Goal: Transaction & Acquisition: Purchase product/service

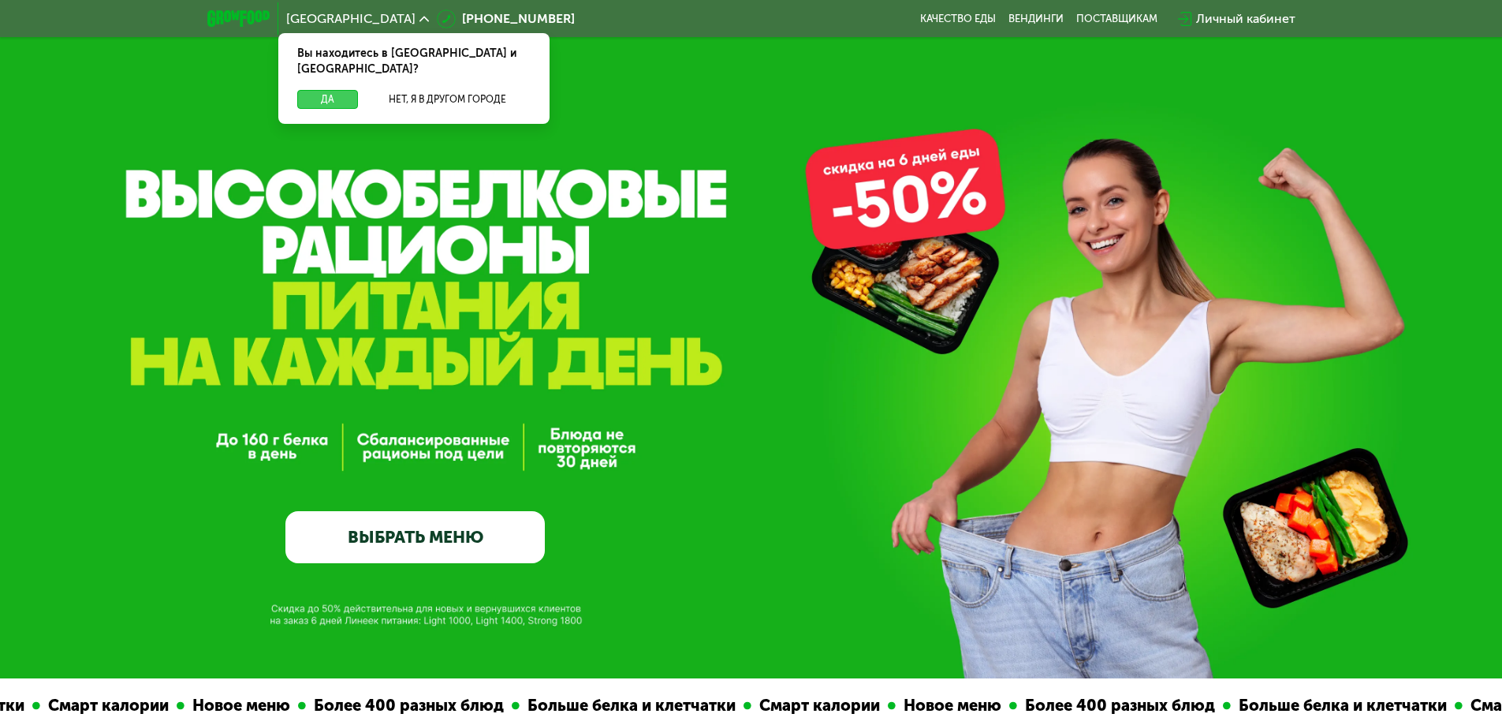
click at [331, 90] on button "Да" at bounding box center [327, 99] width 61 height 19
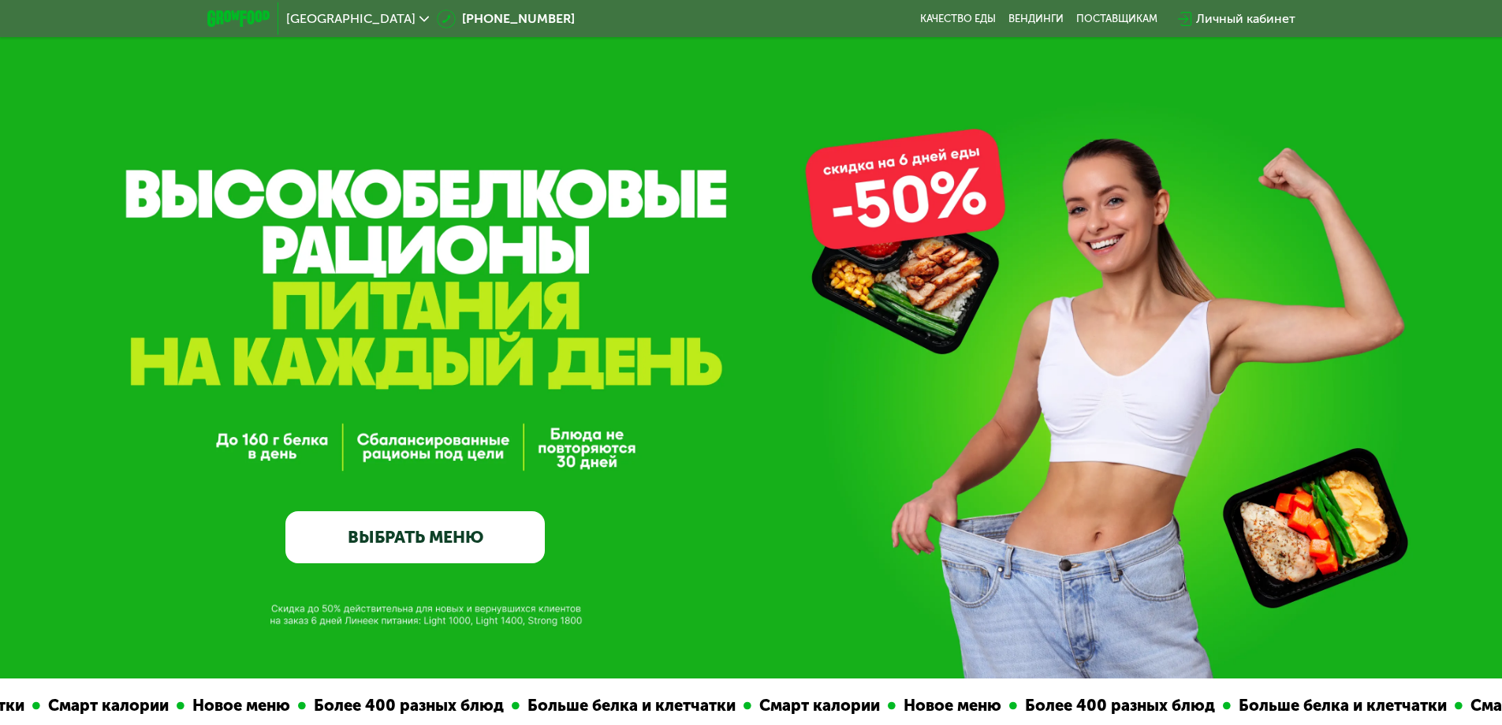
click at [450, 527] on link "ВЫБРАТЬ МЕНЮ" at bounding box center [414, 537] width 259 height 52
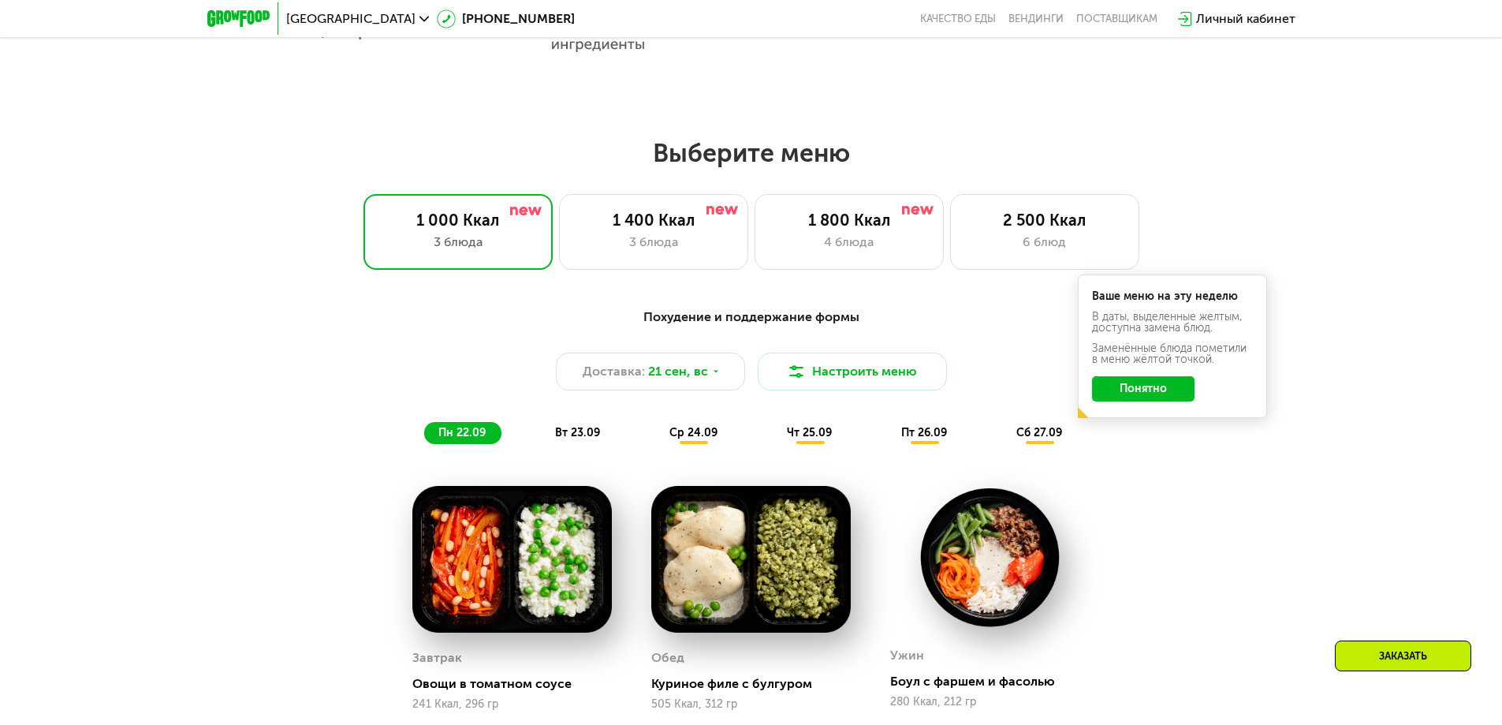
scroll to position [1045, 0]
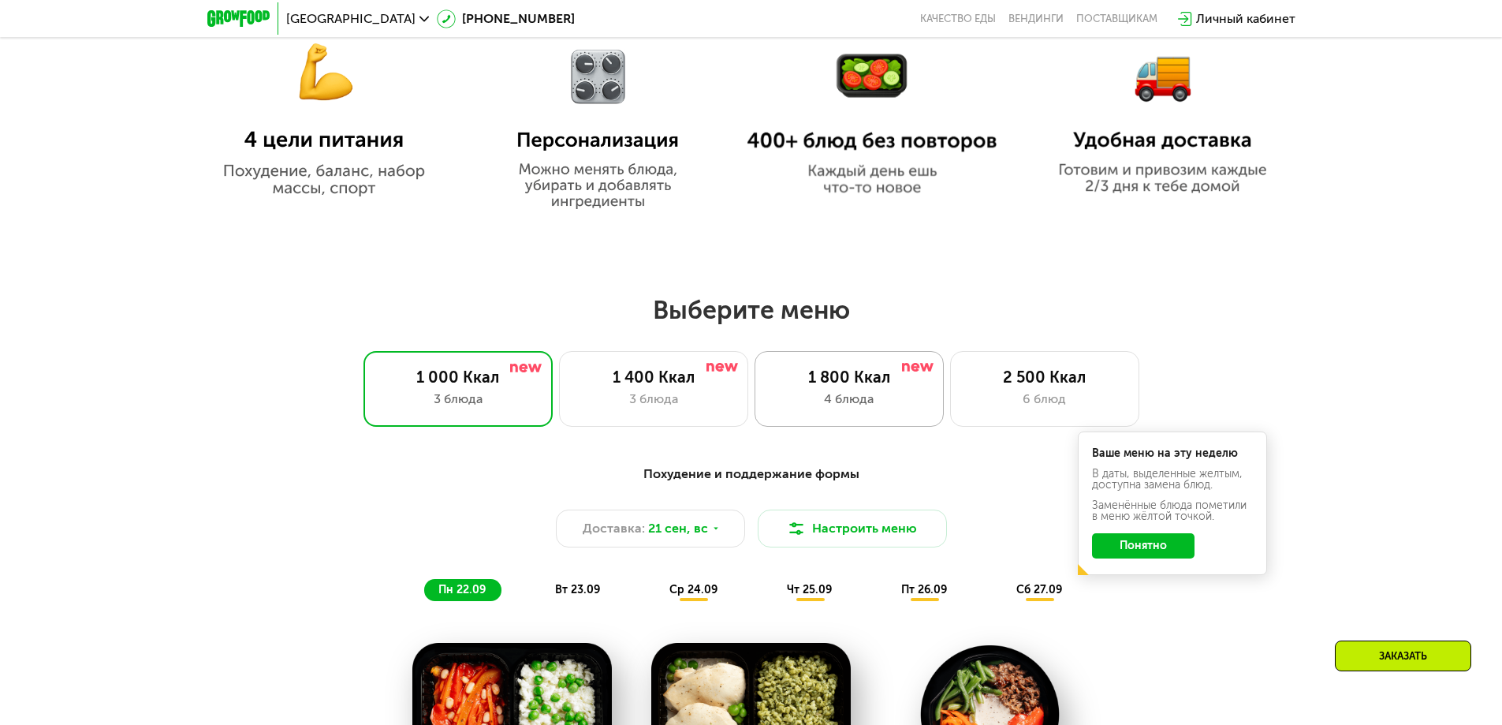
click at [885, 408] on div "4 блюда" at bounding box center [849, 399] width 156 height 19
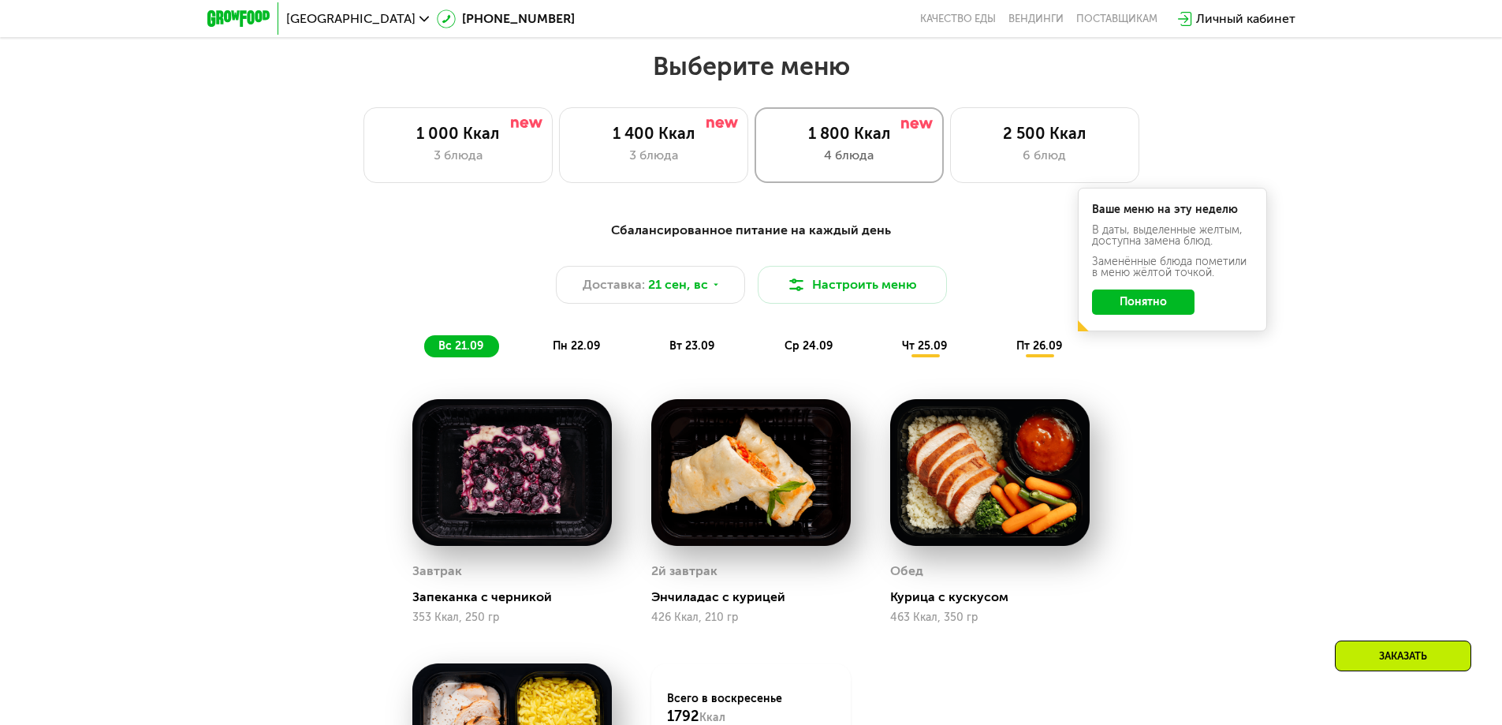
scroll to position [1307, 0]
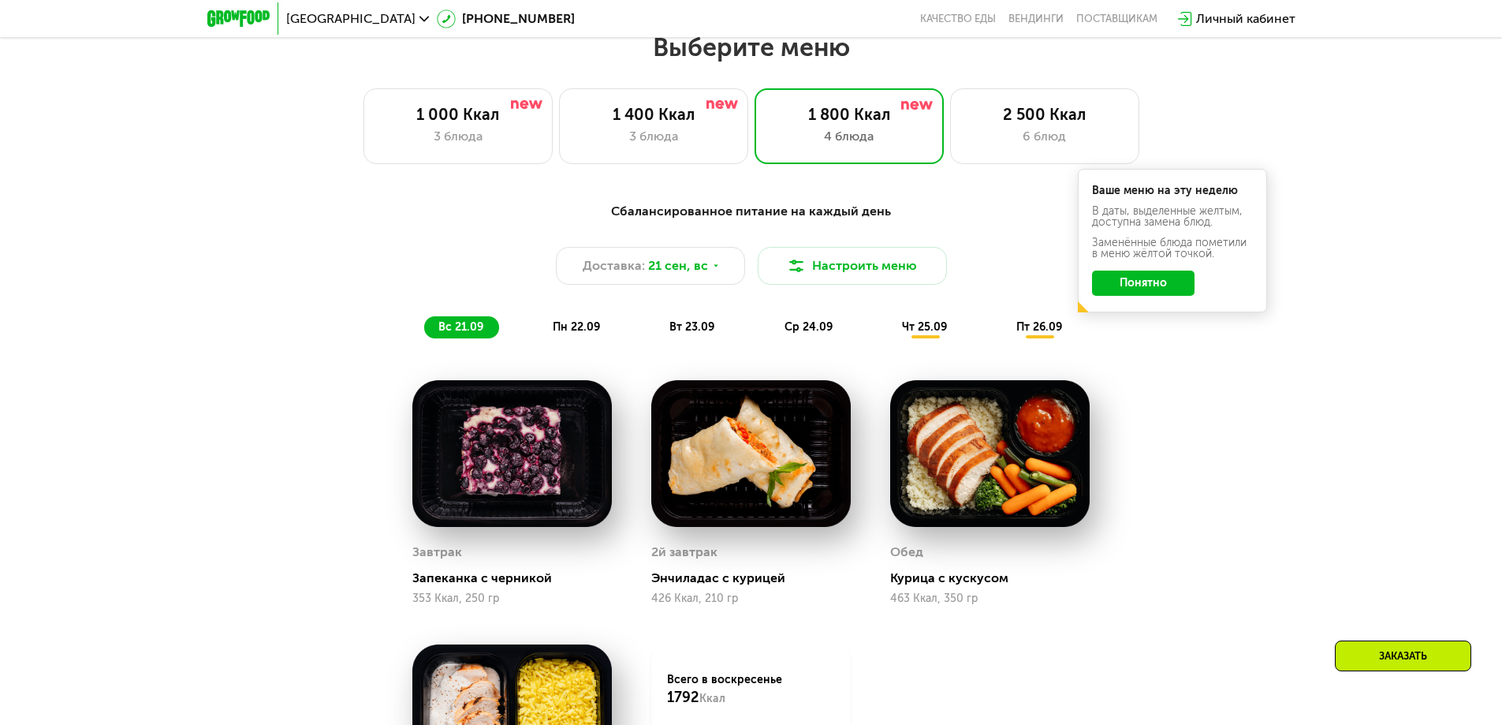
click at [1167, 287] on button "Понятно" at bounding box center [1143, 282] width 103 height 25
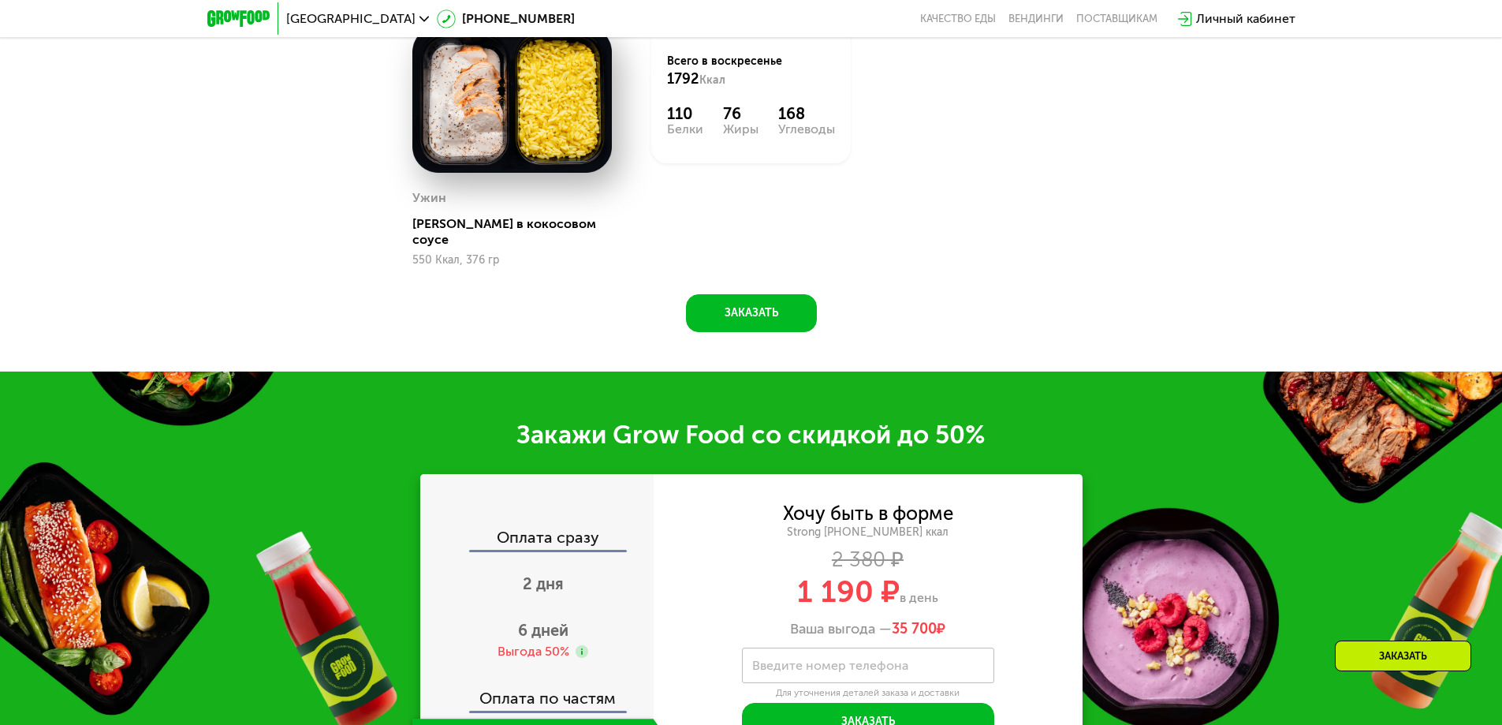
scroll to position [1964, 0]
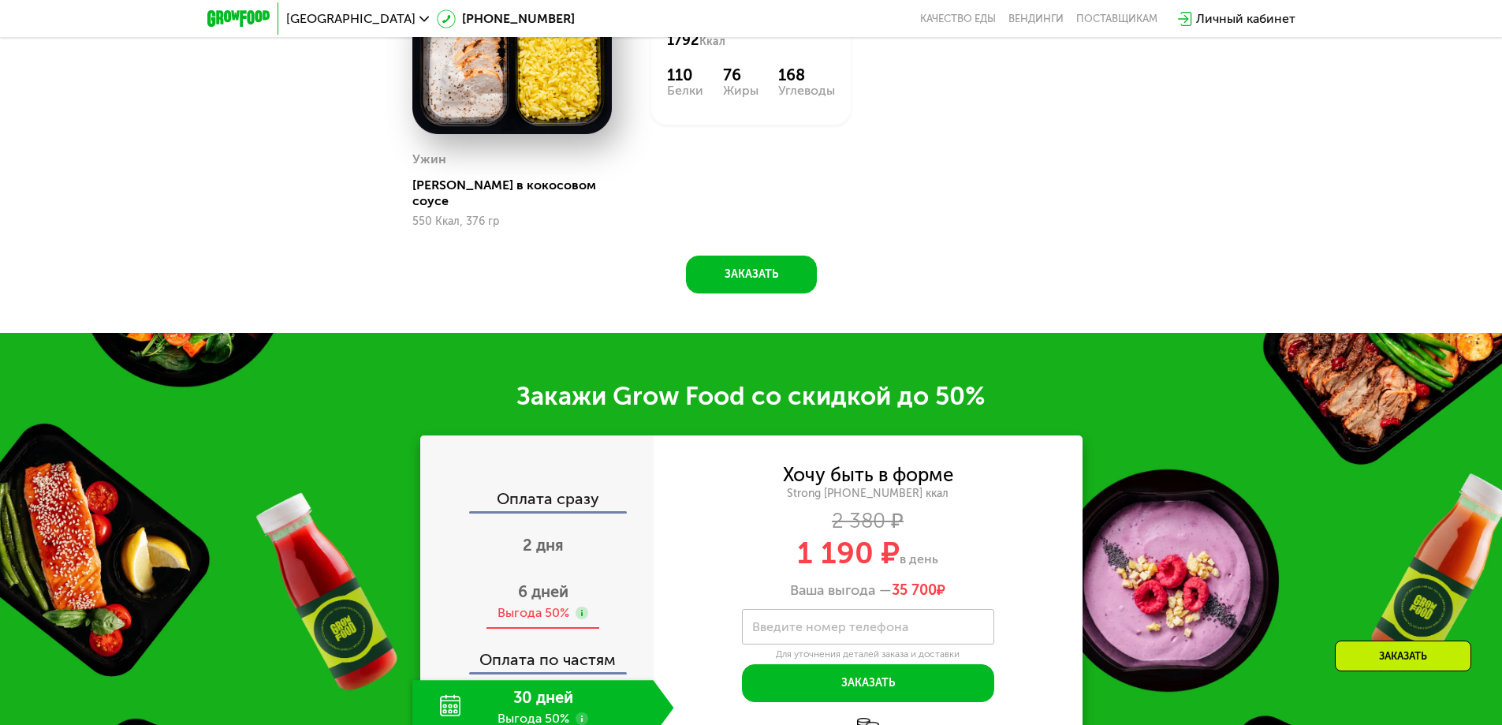
click at [551, 582] on span "6 дней" at bounding box center [543, 591] width 50 height 19
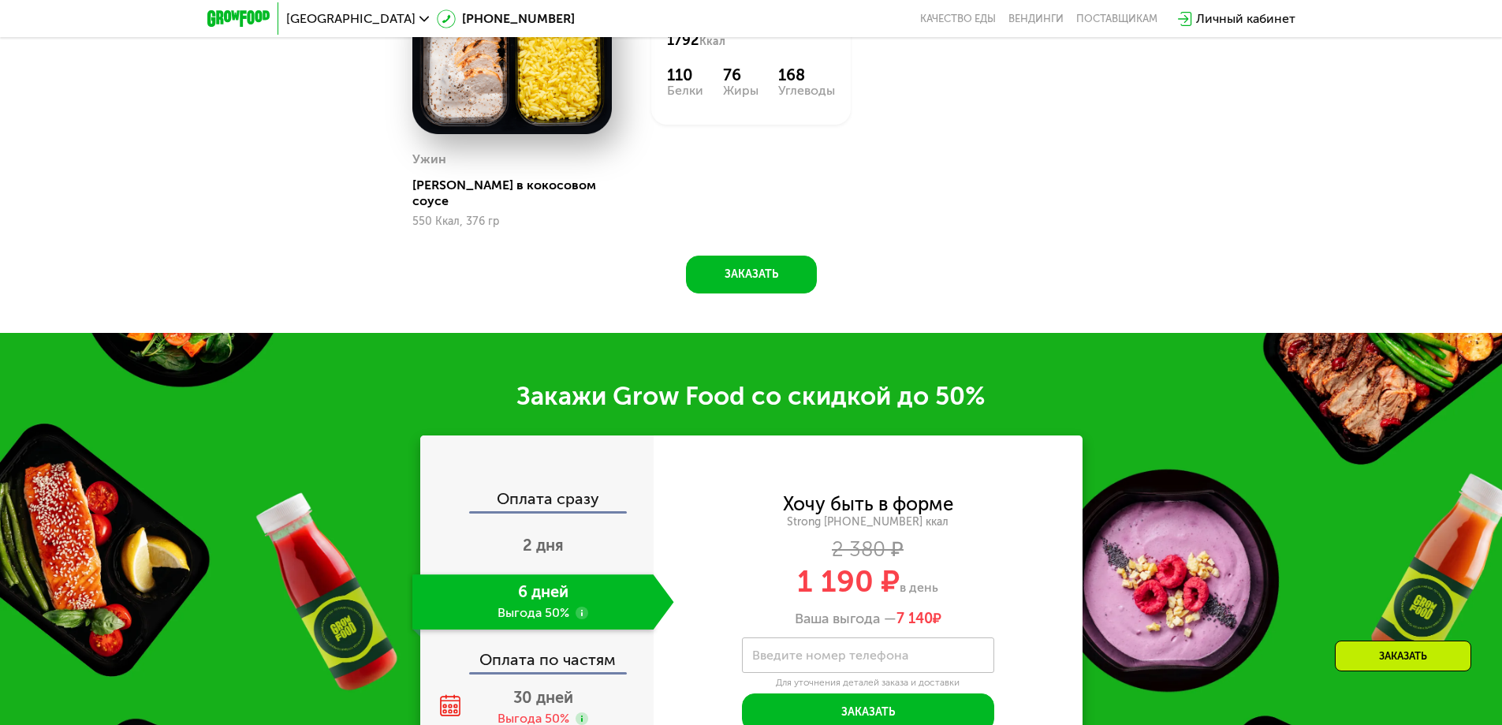
scroll to position [2096, 0]
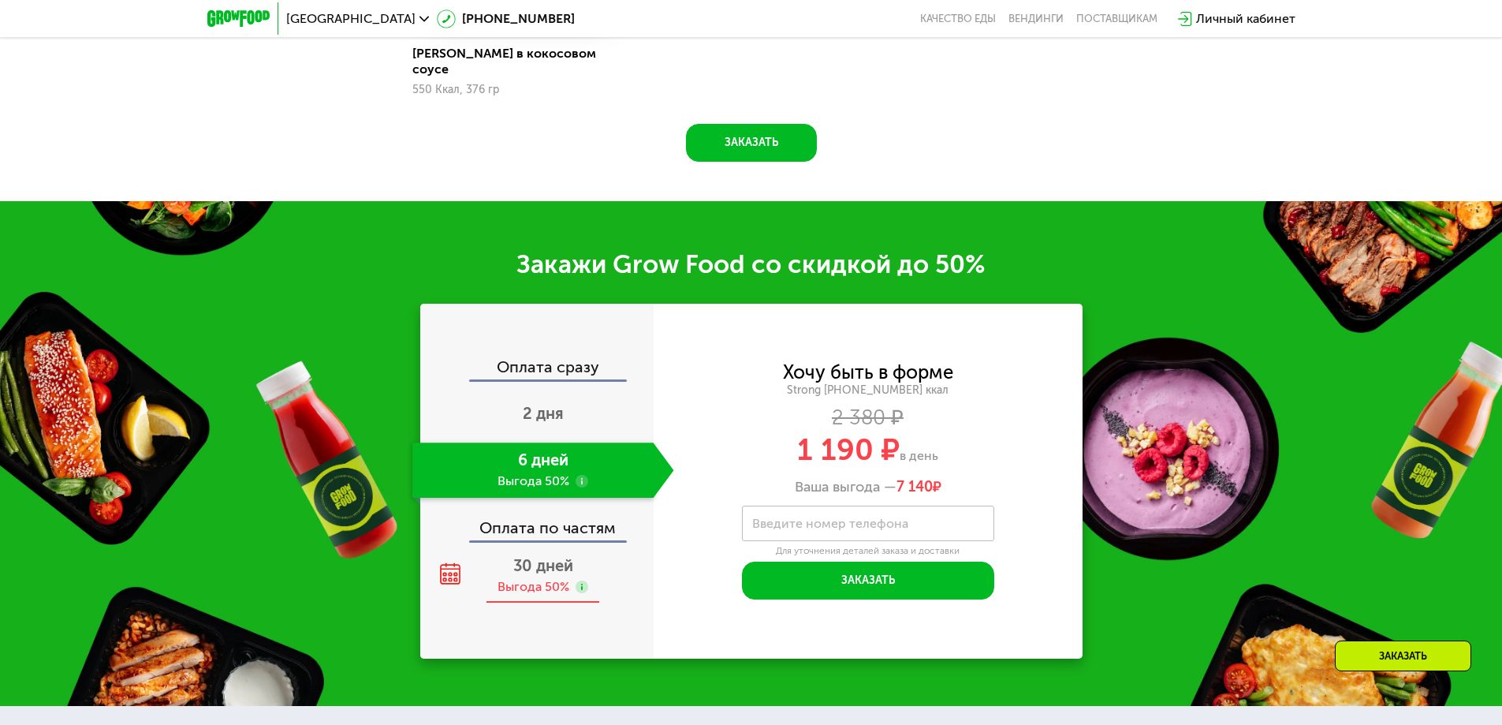
click at [536, 562] on span "30 дней" at bounding box center [543, 565] width 60 height 19
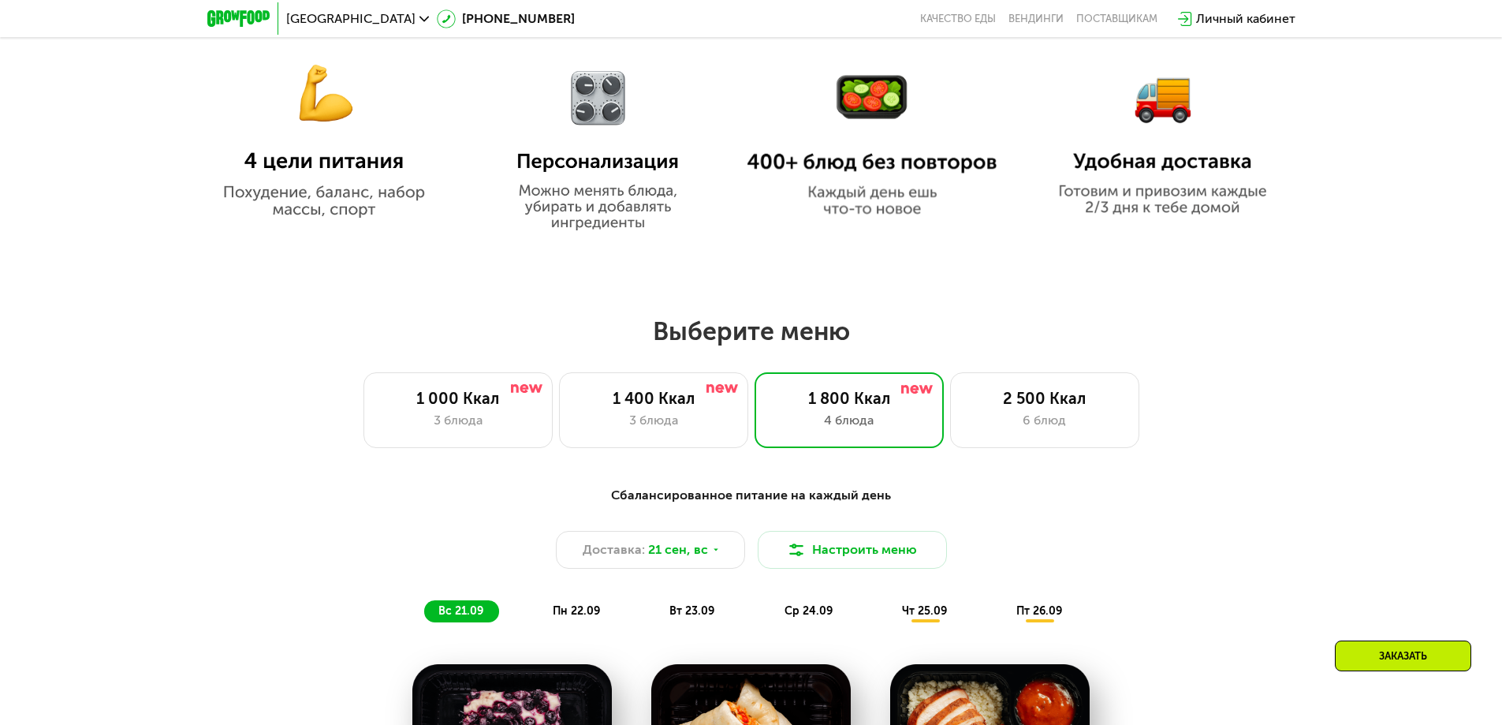
scroll to position [781, 0]
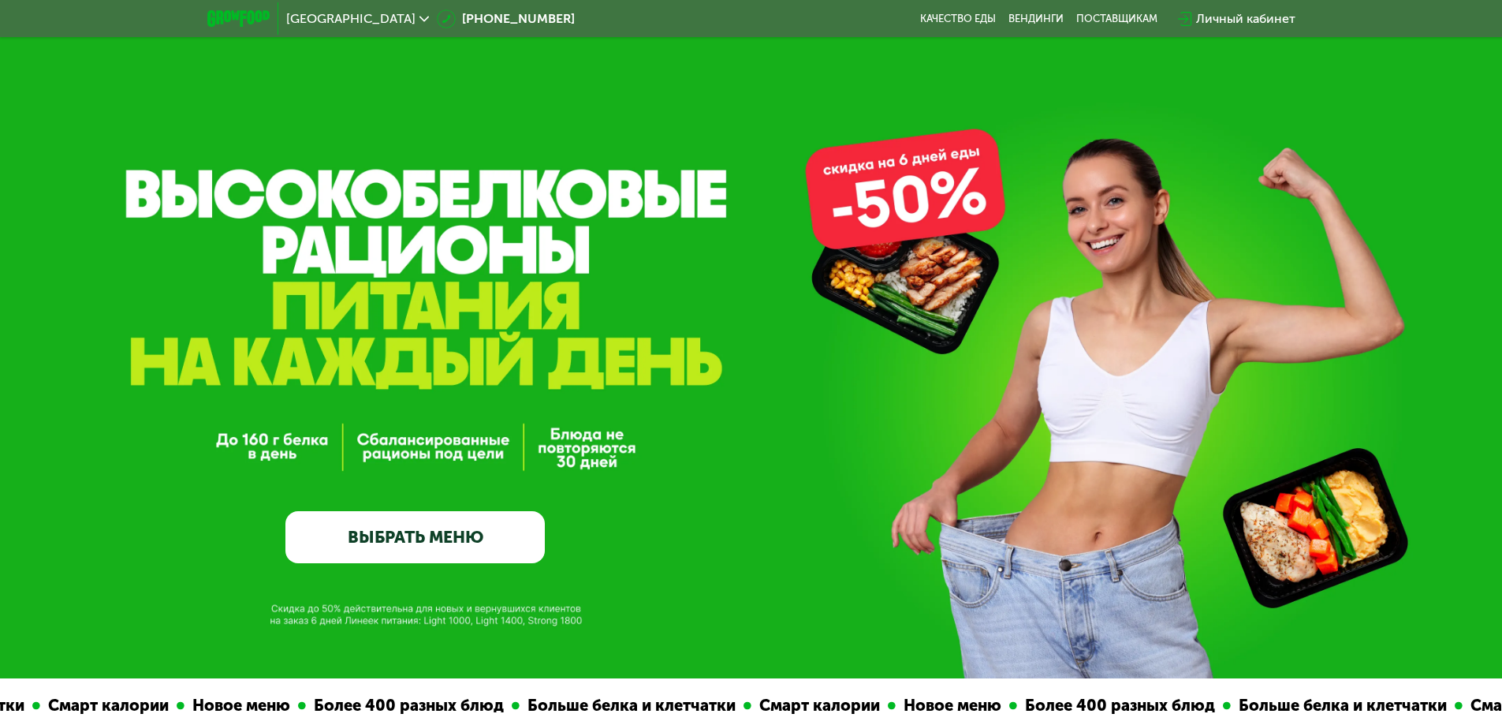
click at [489, 535] on link "ВЫБРАТЬ МЕНЮ" at bounding box center [414, 537] width 259 height 52
click at [487, 530] on link "ВЫБРАТЬ МЕНЮ" at bounding box center [414, 537] width 259 height 52
click at [478, 537] on link "ВЫБРАТЬ МЕНЮ" at bounding box center [414, 537] width 259 height 52
click at [958, 14] on link "Качество еды" at bounding box center [958, 19] width 76 height 13
click at [449, 528] on link "ВЫБРАТЬ МЕНЮ" at bounding box center [414, 537] width 259 height 52
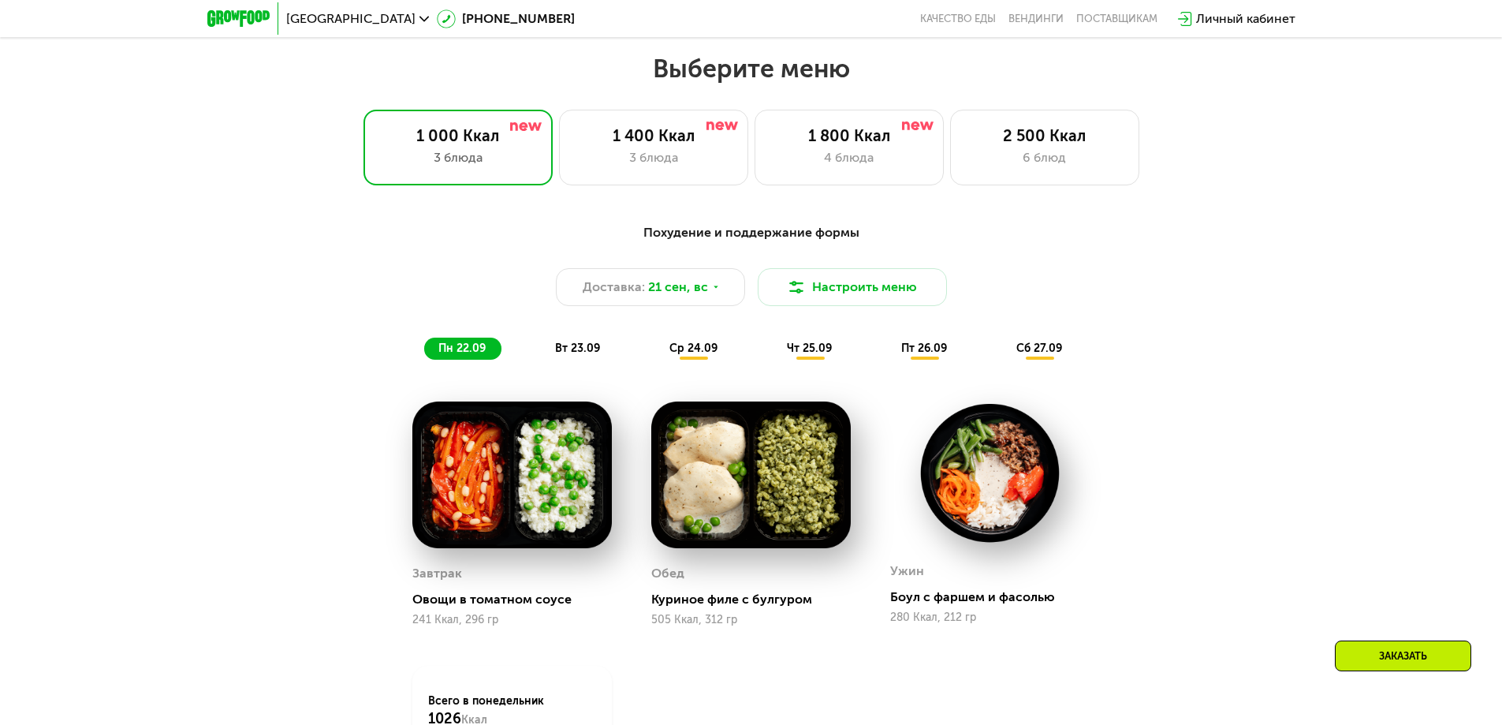
scroll to position [1307, 0]
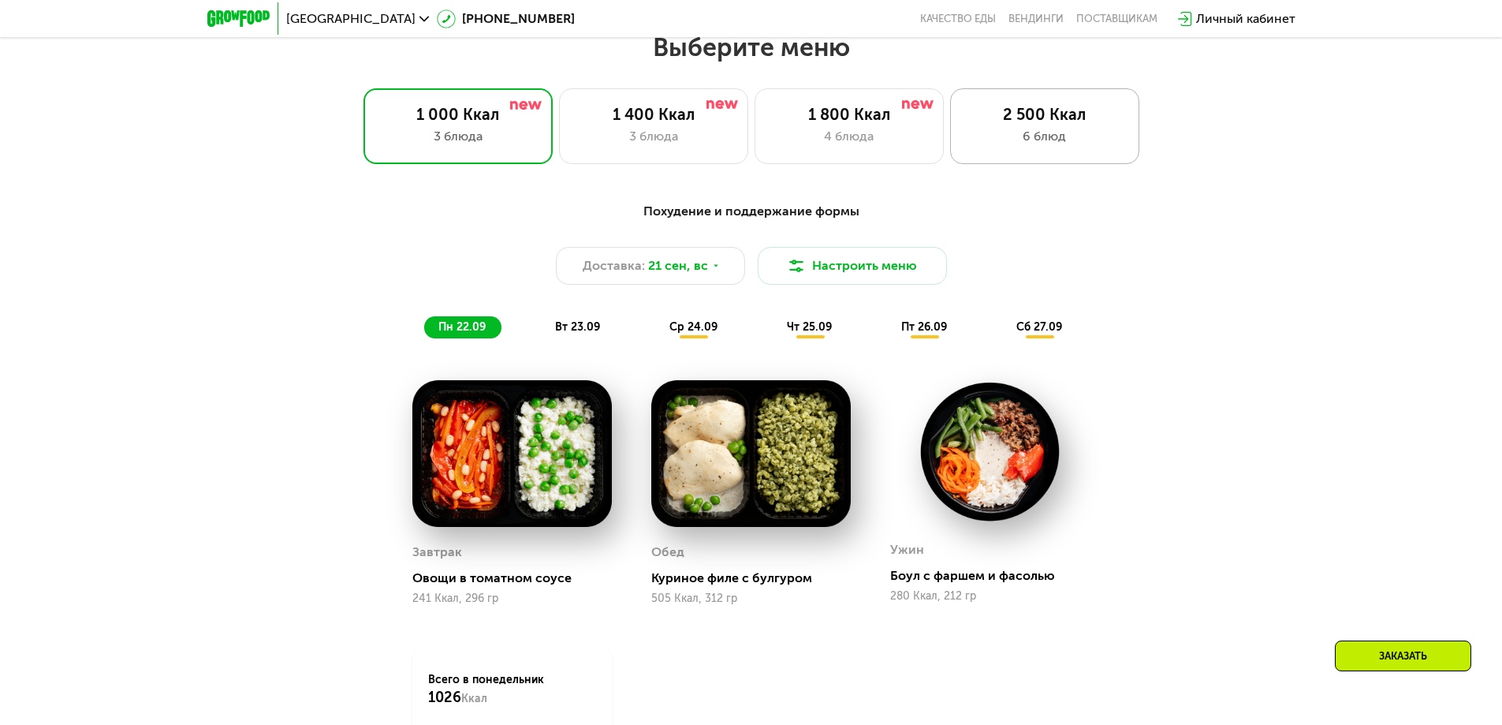
click at [1009, 152] on div "2 500 Ккал 6 блюд" at bounding box center [1044, 126] width 189 height 76
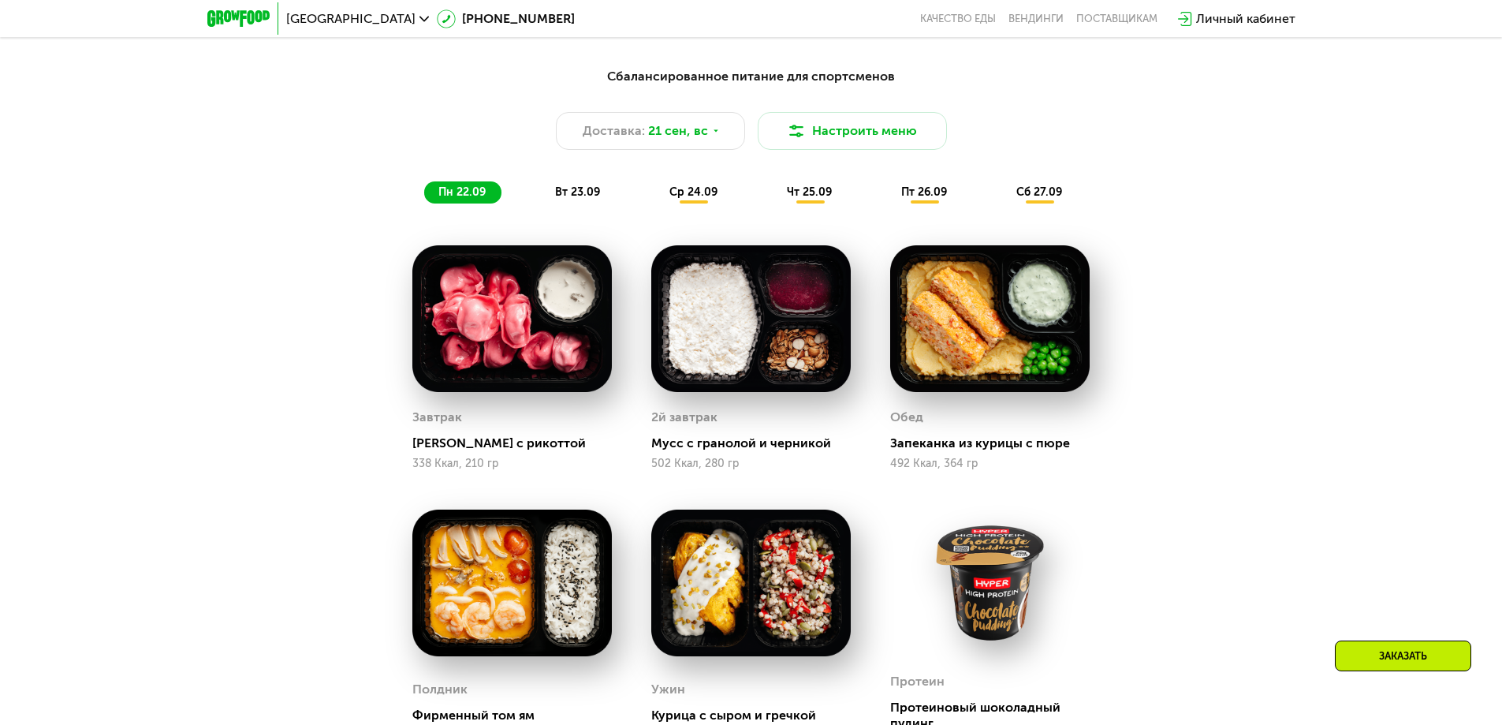
scroll to position [1439, 0]
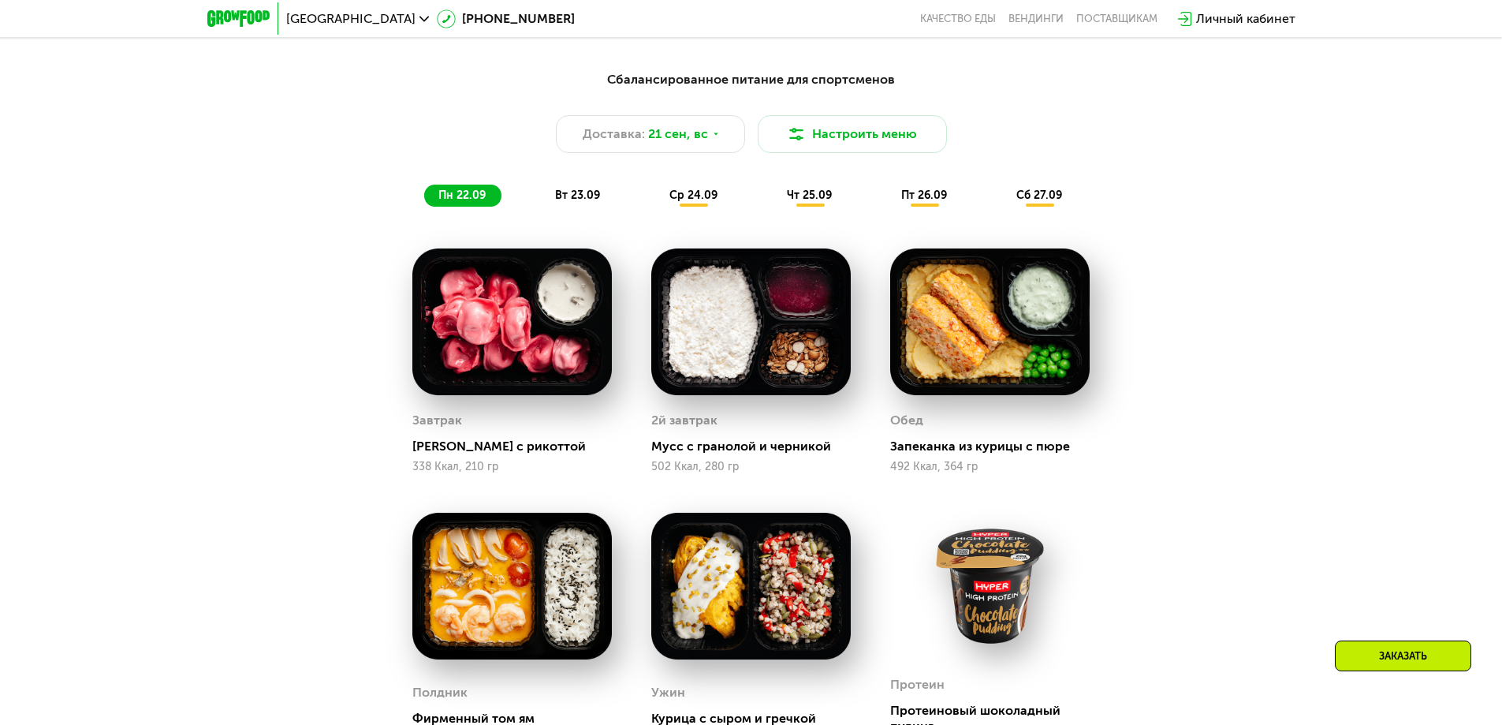
click at [568, 202] on span "вт 23.09" at bounding box center [577, 194] width 45 height 13
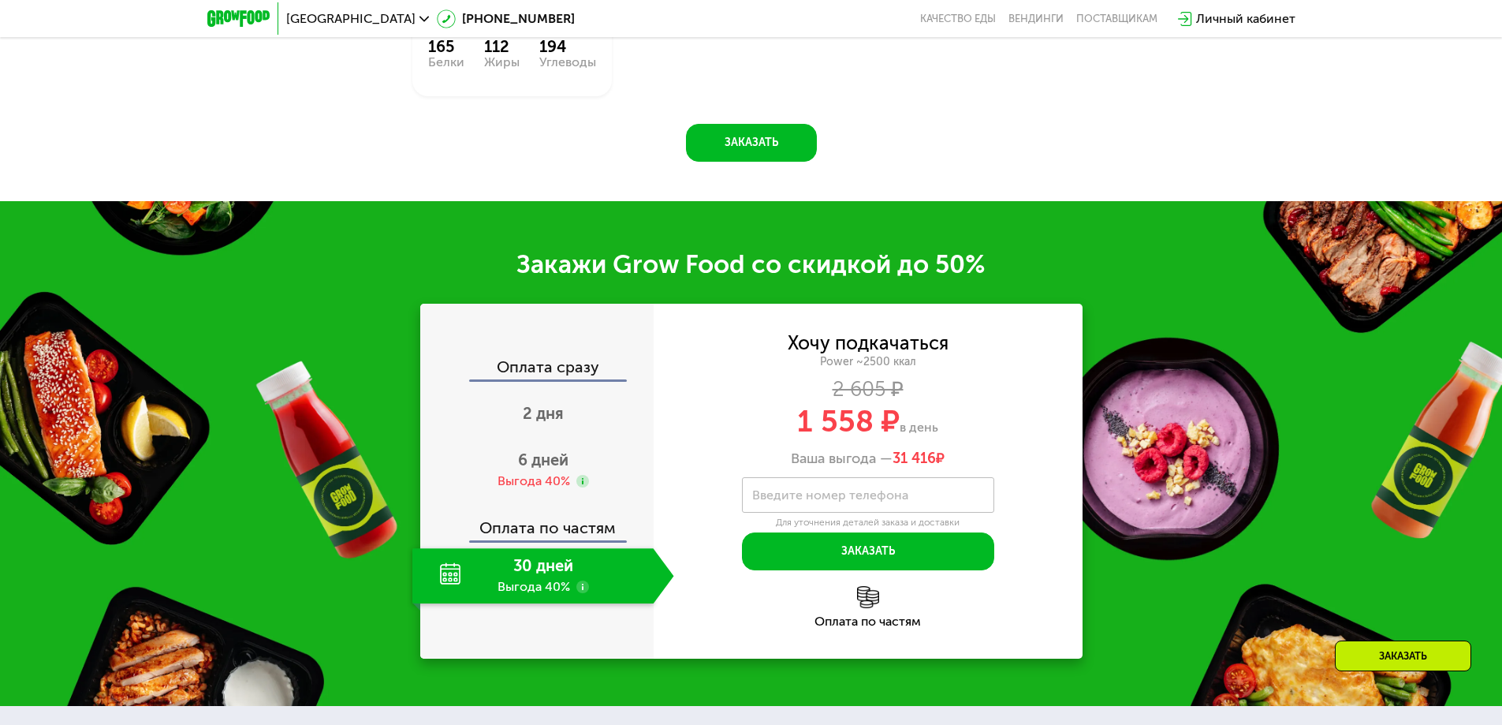
scroll to position [2358, 0]
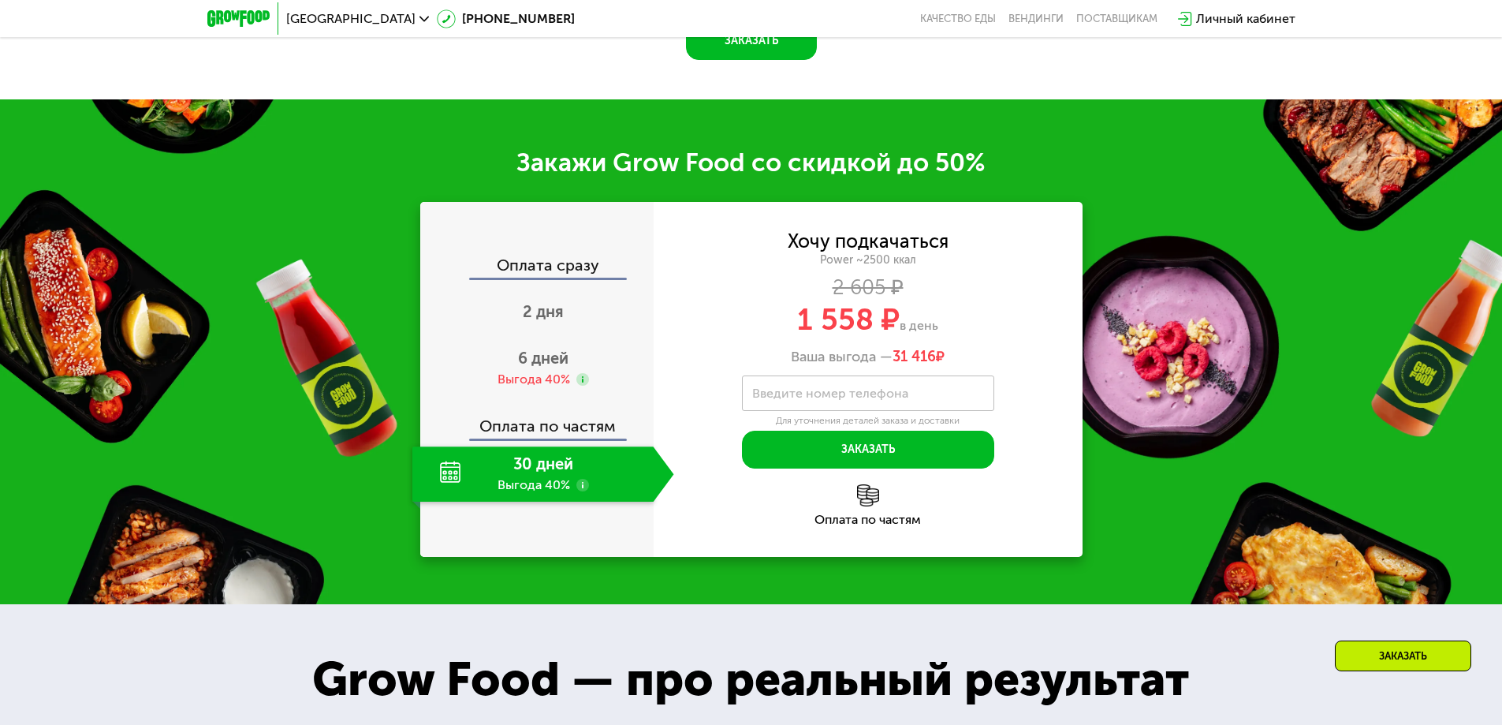
click at [543, 497] on div "30 дней Выгода 40%" at bounding box center [532, 473] width 241 height 55
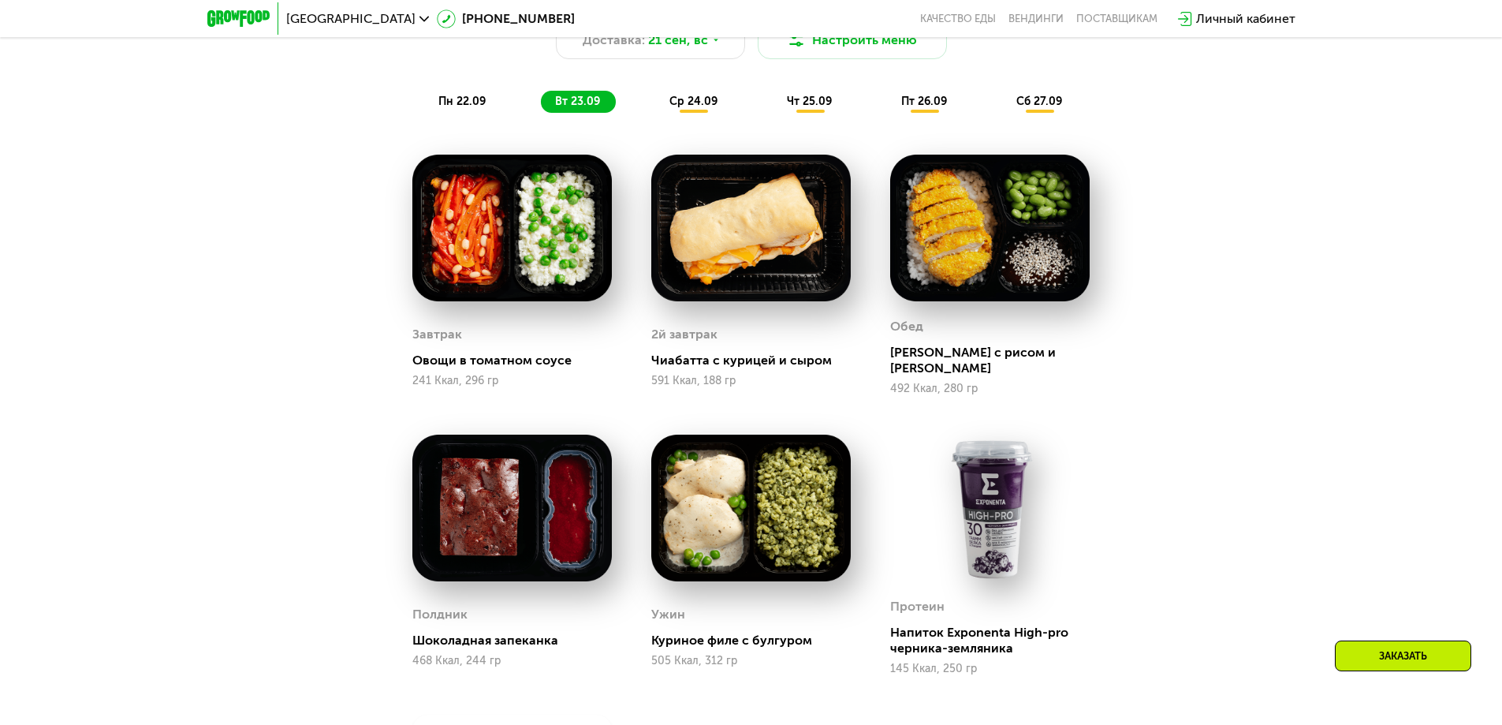
scroll to position [1570, 0]
